Goal: Task Accomplishment & Management: Manage account settings

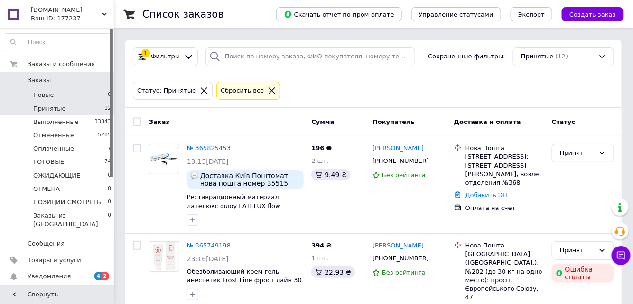
click at [79, 95] on li "Новые 0" at bounding box center [58, 94] width 117 height 13
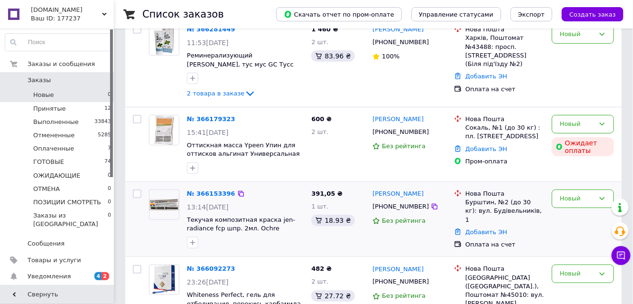
scroll to position [248, 0]
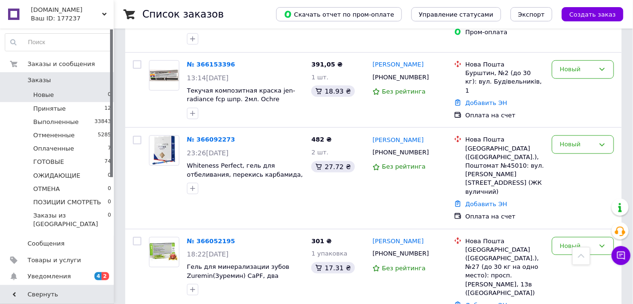
click at [199, 237] on link "№ 366052195" at bounding box center [211, 240] width 48 height 7
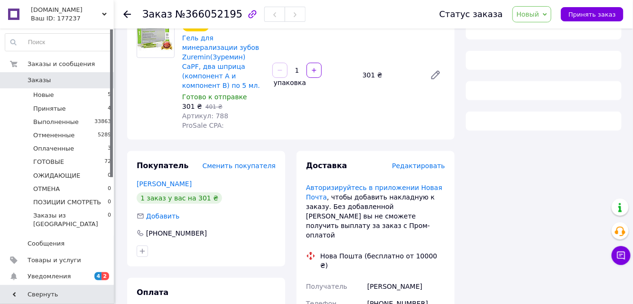
scroll to position [86, 0]
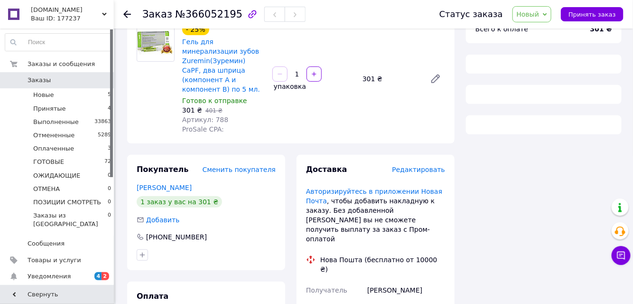
click at [126, 10] on icon at bounding box center [127, 14] width 8 height 8
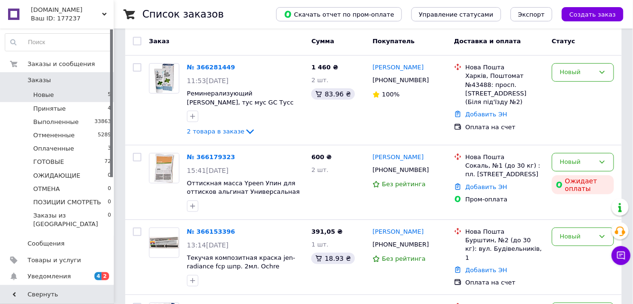
scroll to position [75, 0]
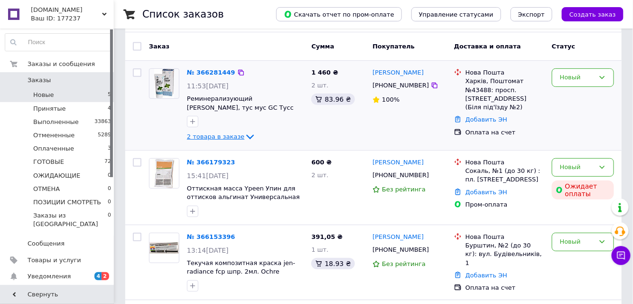
click at [209, 136] on span "2 товара в заказе" at bounding box center [215, 136] width 57 height 7
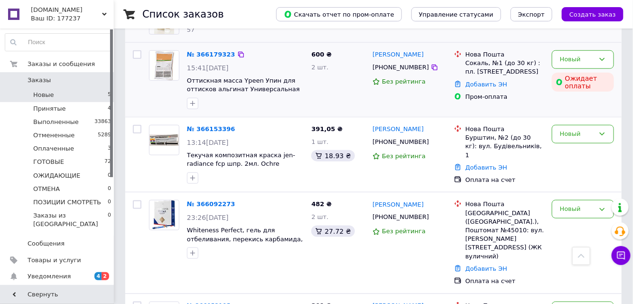
scroll to position [324, 0]
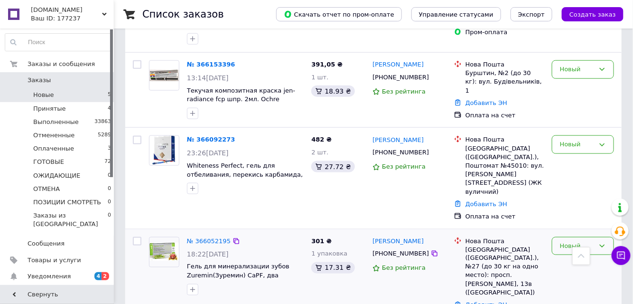
click at [566, 237] on div "Новый" at bounding box center [583, 246] width 62 height 19
click at [561, 257] on li "Принят" at bounding box center [582, 266] width 61 height 18
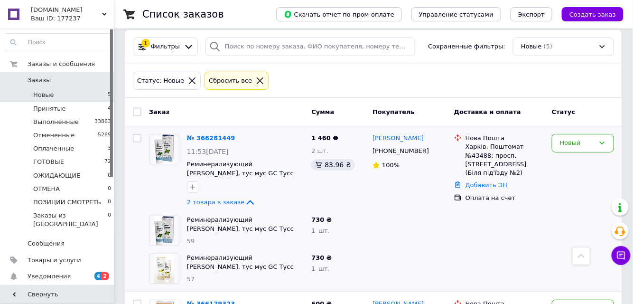
scroll to position [0, 0]
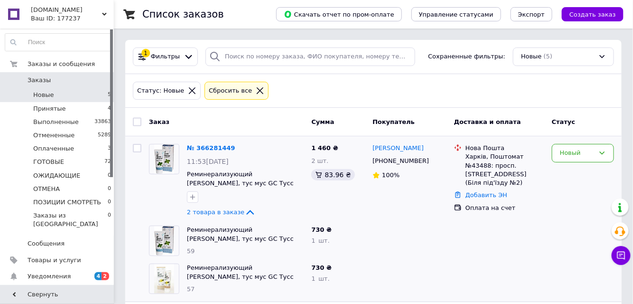
click at [188, 89] on icon at bounding box center [192, 90] width 9 height 9
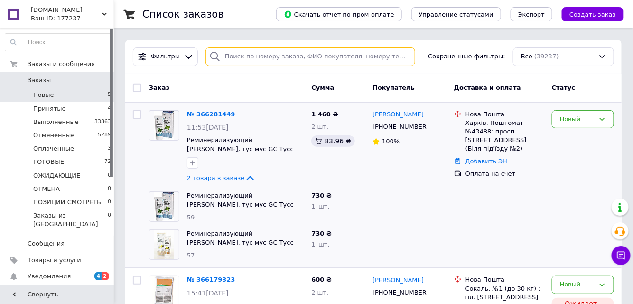
click at [231, 55] on input "search" at bounding box center [311, 56] width 210 height 19
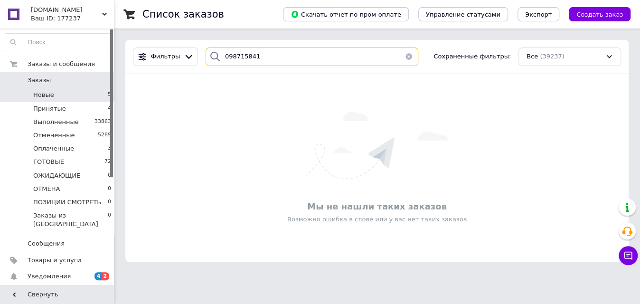
type input "0987158414"
drag, startPoint x: 254, startPoint y: 56, endPoint x: 215, endPoint y: 55, distance: 39.9
click at [215, 55] on div "0987158414" at bounding box center [312, 56] width 213 height 19
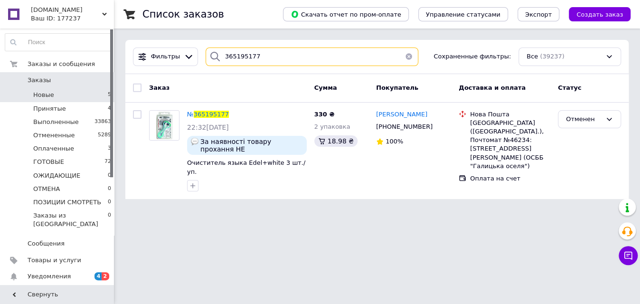
type input "365195177"
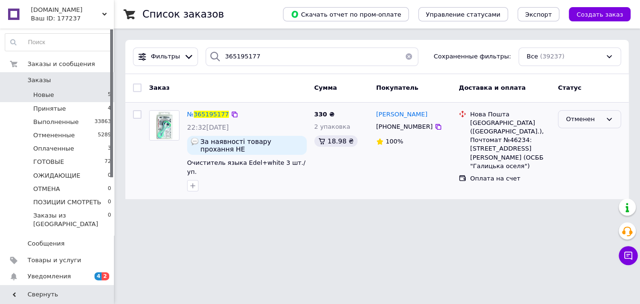
click at [589, 123] on div "Отменен" at bounding box center [589, 119] width 63 height 19
click at [588, 137] on li "Принят" at bounding box center [589, 139] width 62 height 18
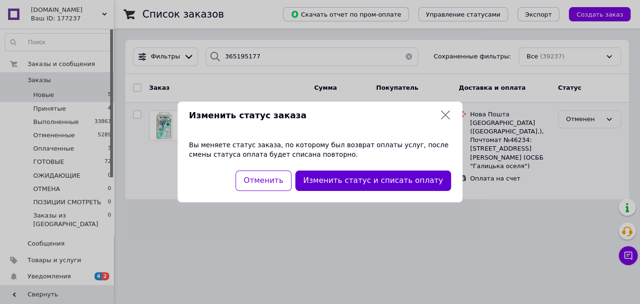
click at [408, 181] on button "Изменить статус и списать оплату" at bounding box center [373, 180] width 156 height 20
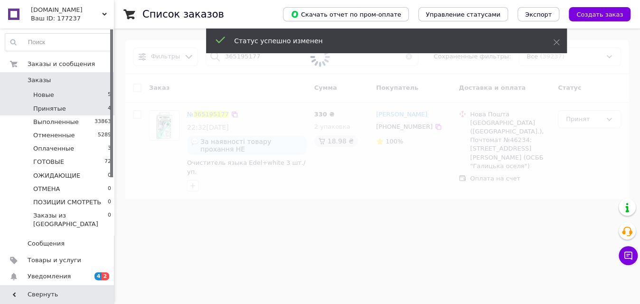
click at [59, 107] on span "Принятые" at bounding box center [49, 108] width 33 height 9
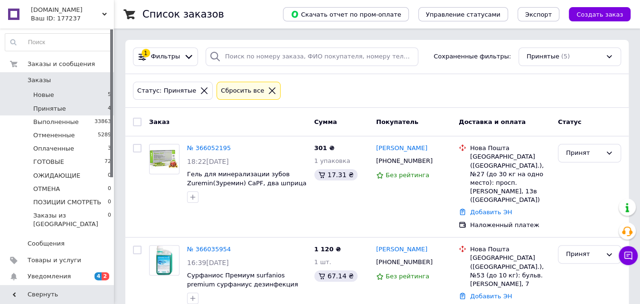
click at [64, 96] on li "Новые 5" at bounding box center [58, 94] width 117 height 13
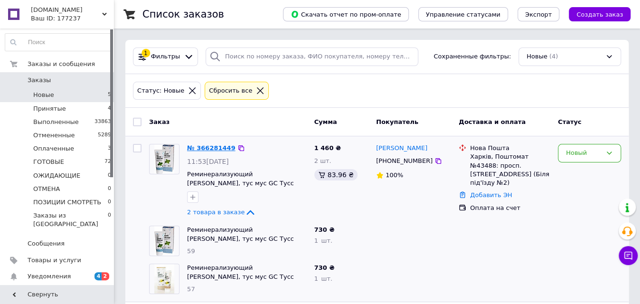
click at [210, 147] on link "№ 366281449" at bounding box center [211, 147] width 48 height 7
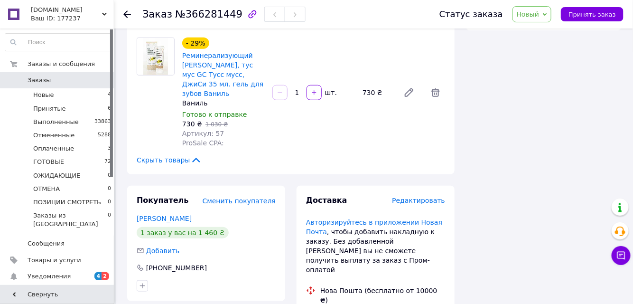
scroll to position [187, 0]
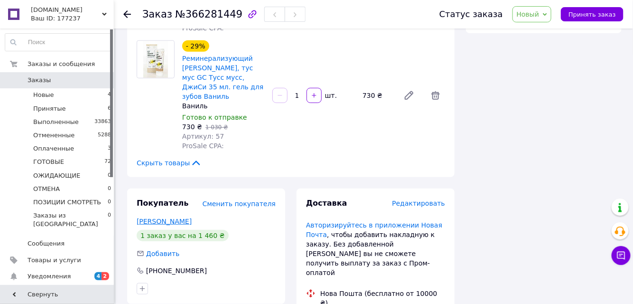
click at [185, 217] on link "[PERSON_NAME]" at bounding box center [164, 221] width 55 height 8
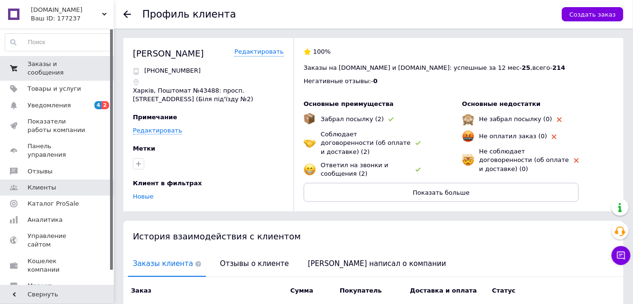
click at [69, 65] on span "Заказы и сообщения" at bounding box center [58, 68] width 60 height 17
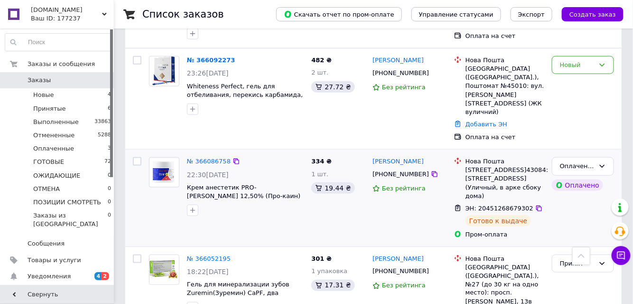
scroll to position [345, 0]
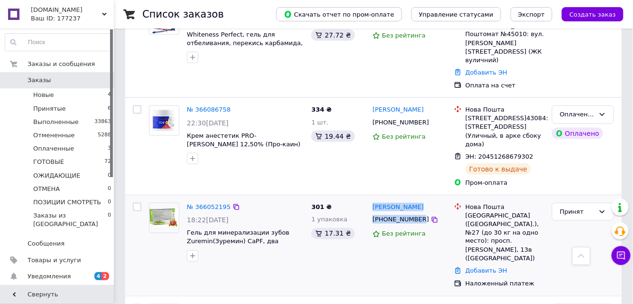
drag, startPoint x: 413, startPoint y: 199, endPoint x: 372, endPoint y: 186, distance: 43.2
click at [372, 199] on div "[PERSON_NAME] [PHONE_NUMBER] Без рейтинга" at bounding box center [410, 245] width 82 height 93
copy div "[PERSON_NAME] [PHONE_NUMBER]"
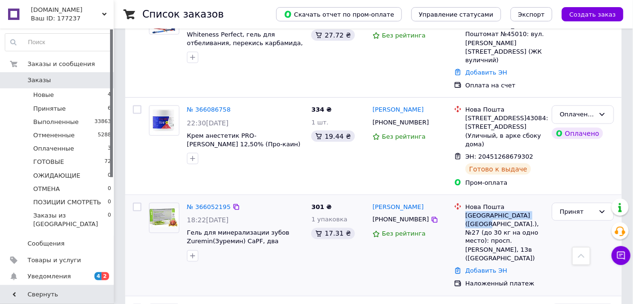
drag, startPoint x: 469, startPoint y: 196, endPoint x: 544, endPoint y: 200, distance: 75.1
click at [544, 211] on div "[GEOGRAPHIC_DATA] ([GEOGRAPHIC_DATA].), №27 (до 30 кг на одно место): просп. [P…" at bounding box center [505, 237] width 79 height 52
copy div "[GEOGRAPHIC_DATA] ([GEOGRAPHIC_DATA].), №27"
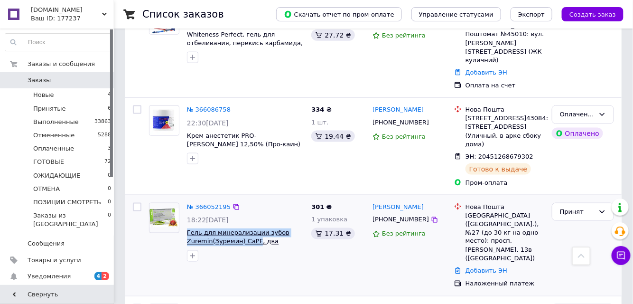
drag, startPoint x: 185, startPoint y: 213, endPoint x: 253, endPoint y: 221, distance: 68.3
click at [253, 221] on div "№ 366052195 18:22[DATE] Гель для минерализации зубов Zuremin(Зуремин) CaPF, два…" at bounding box center [245, 232] width 124 height 66
copy span "Гель для минерализации зубов Zuremin(Зуремин) CaPF"
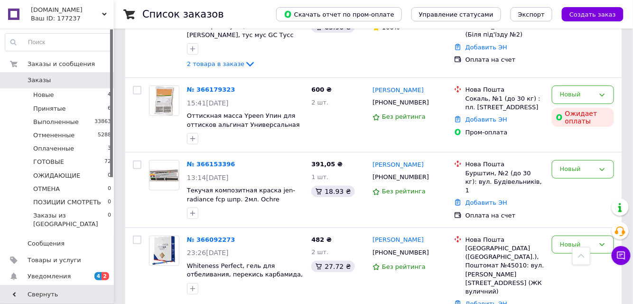
scroll to position [86, 0]
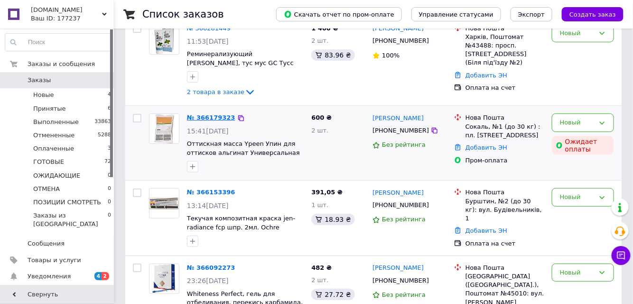
click at [208, 117] on link "№ 366179323" at bounding box center [211, 117] width 48 height 7
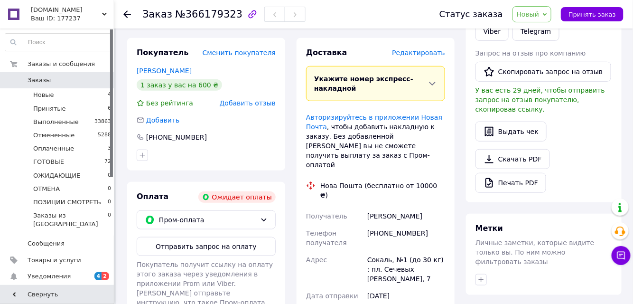
scroll to position [302, 0]
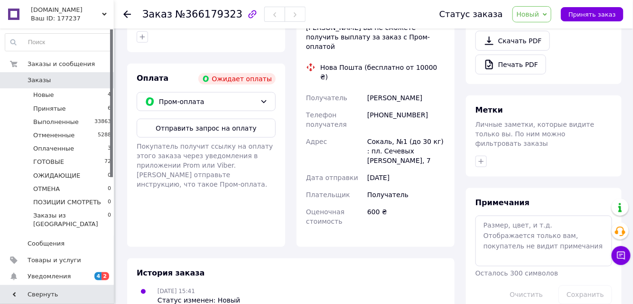
click at [208, 119] on button "Отправить запрос на оплату" at bounding box center [206, 128] width 139 height 19
click at [127, 15] on icon at bounding box center [127, 14] width 8 height 8
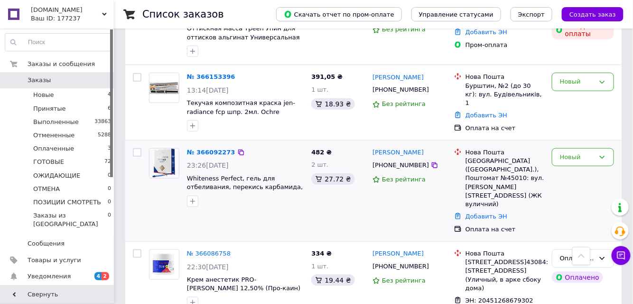
scroll to position [259, 0]
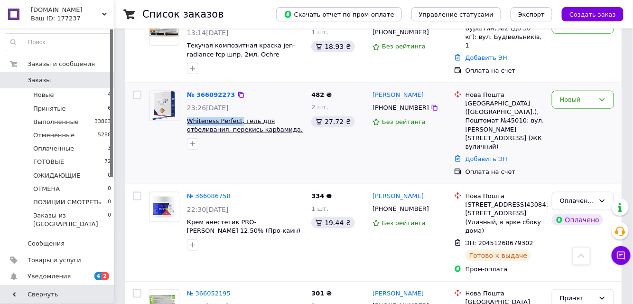
drag, startPoint x: 187, startPoint y: 117, endPoint x: 237, endPoint y: 119, distance: 50.4
click at [237, 119] on div "№ 366092273 23:26[DATE] Whiteness Perfect, гель для отбеливания, перекись карба…" at bounding box center [245, 120] width 124 height 66
copy span "Whiteness Perfect,"
click at [204, 93] on link "№ 366092273" at bounding box center [211, 94] width 48 height 7
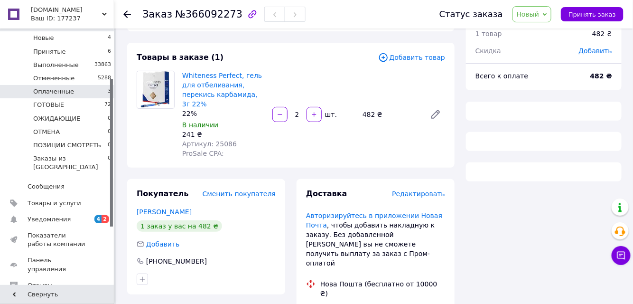
scroll to position [86, 0]
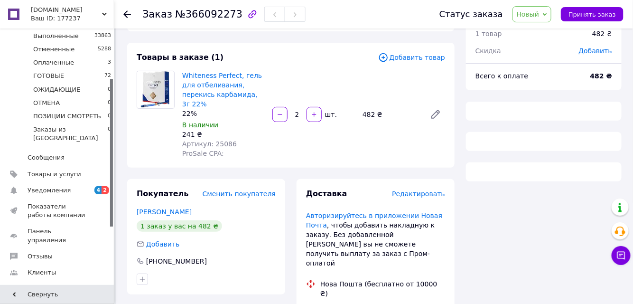
click at [130, 11] on icon at bounding box center [127, 14] width 8 height 8
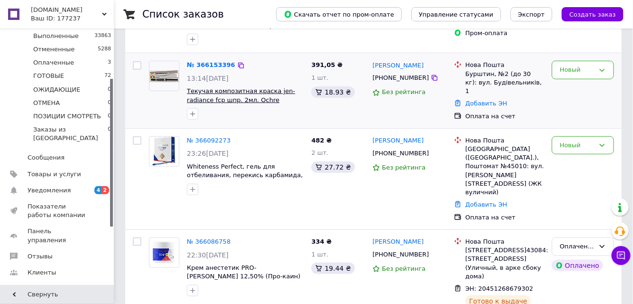
scroll to position [215, 0]
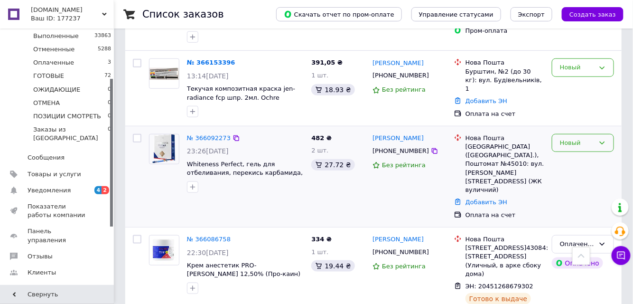
click at [582, 144] on div "Новый" at bounding box center [577, 143] width 35 height 10
click at [585, 159] on li "Принят" at bounding box center [582, 163] width 61 height 18
click at [201, 136] on link "№ 366092273" at bounding box center [209, 137] width 44 height 7
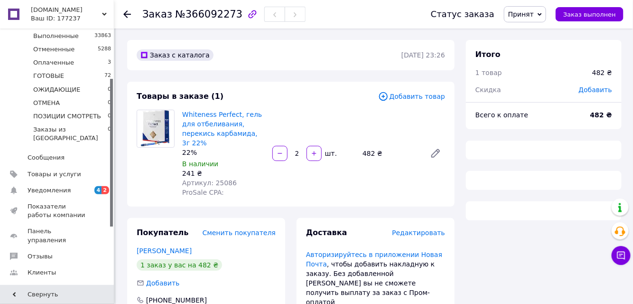
click at [125, 12] on use at bounding box center [127, 14] width 8 height 8
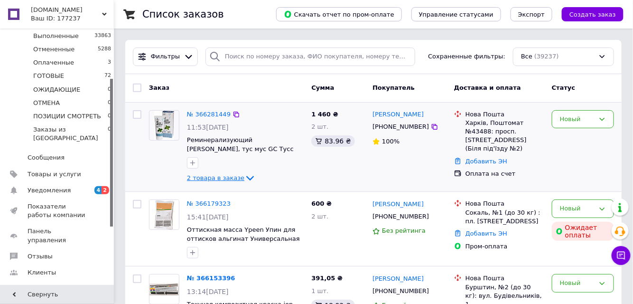
click at [224, 174] on span "2 товара в заказе" at bounding box center [215, 177] width 57 height 7
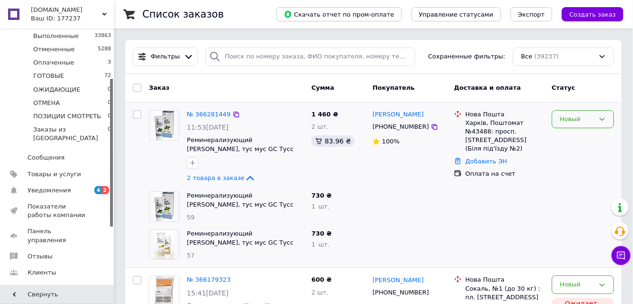
click at [580, 115] on div "Новый" at bounding box center [577, 119] width 35 height 10
click at [577, 136] on li "Принят" at bounding box center [582, 139] width 61 height 18
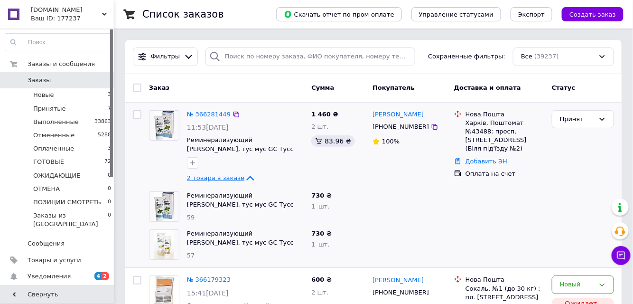
click at [224, 179] on span "2 товара в заказе" at bounding box center [215, 177] width 57 height 7
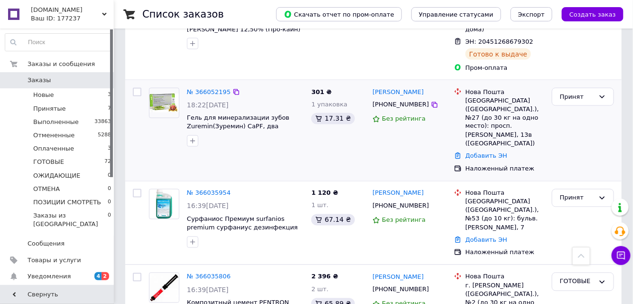
scroll to position [475, 0]
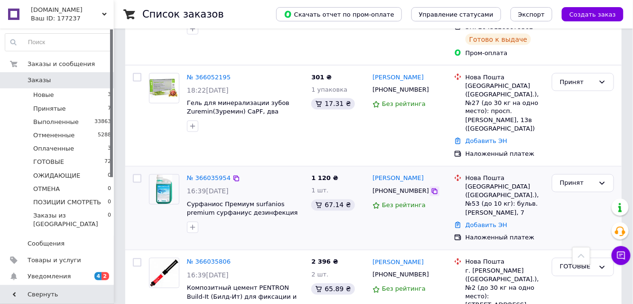
click at [432, 188] on icon at bounding box center [435, 191] width 6 height 6
drag, startPoint x: 415, startPoint y: 142, endPoint x: 397, endPoint y: 142, distance: 18.0
click at [397, 173] on div "[PERSON_NAME]" at bounding box center [410, 178] width 76 height 11
copy link "[PERSON_NAME]"
click at [206, 175] on link "№ 366035954" at bounding box center [209, 178] width 44 height 7
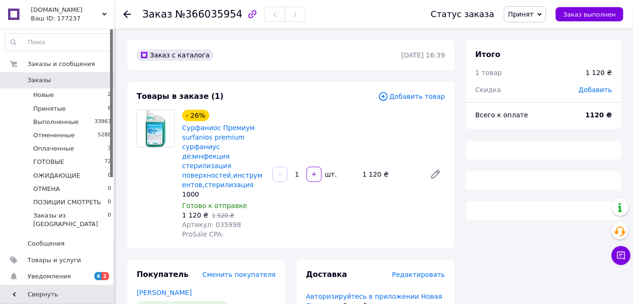
click at [100, 15] on div "Ваш ID: 177237" at bounding box center [72, 18] width 83 height 9
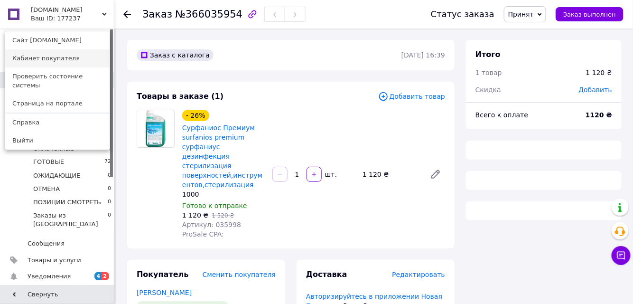
click at [54, 61] on link "Кабинет покупателя" at bounding box center [57, 58] width 104 height 18
